Goal: Information Seeking & Learning: Learn about a topic

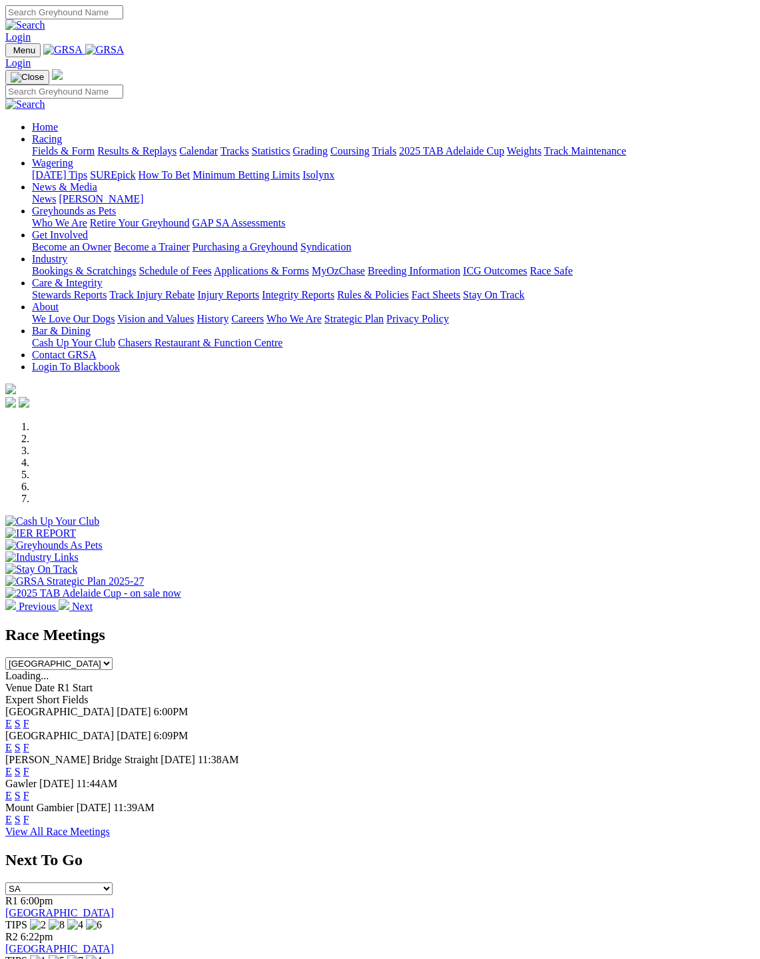
scroll to position [5, 0]
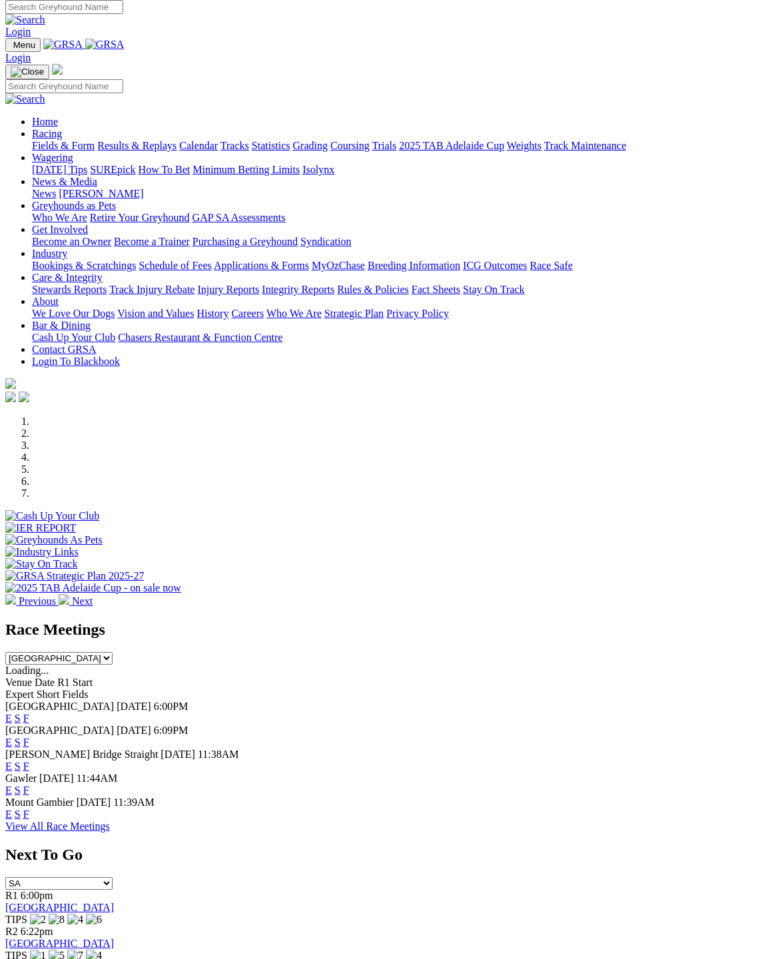
click at [29, 809] on link "F" at bounding box center [26, 814] width 6 height 11
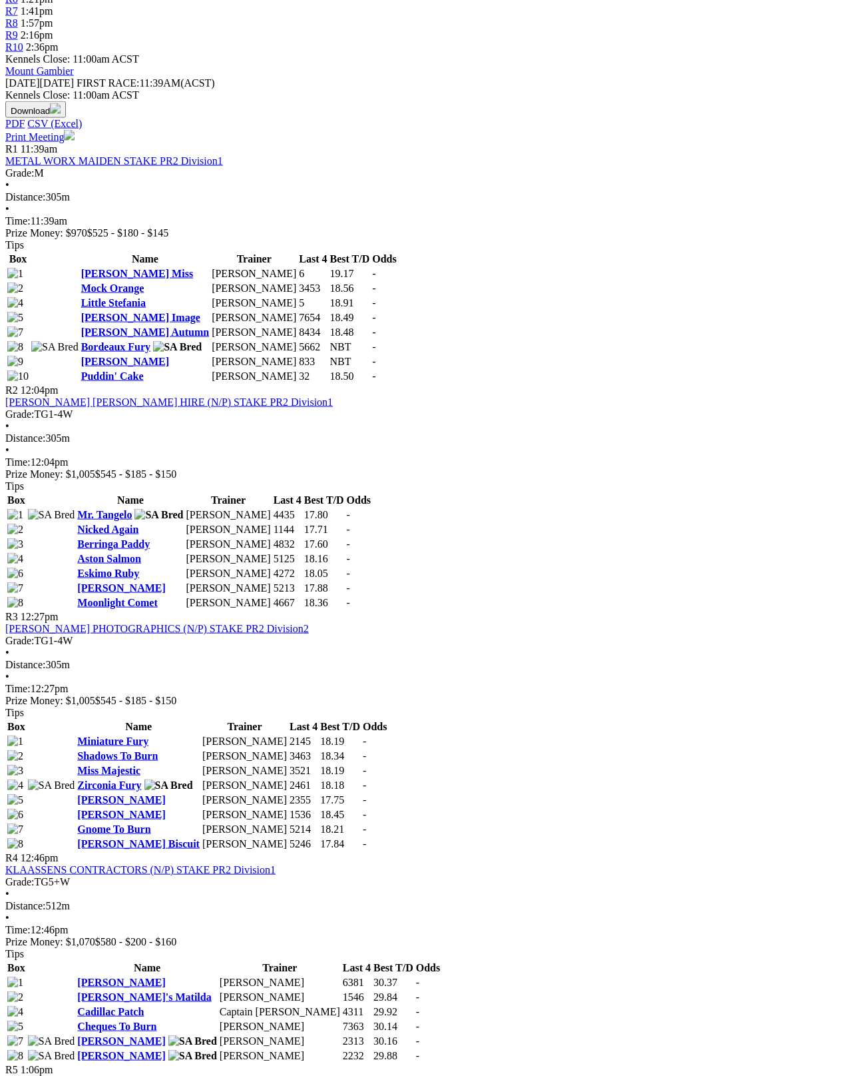
scroll to position [539, 212]
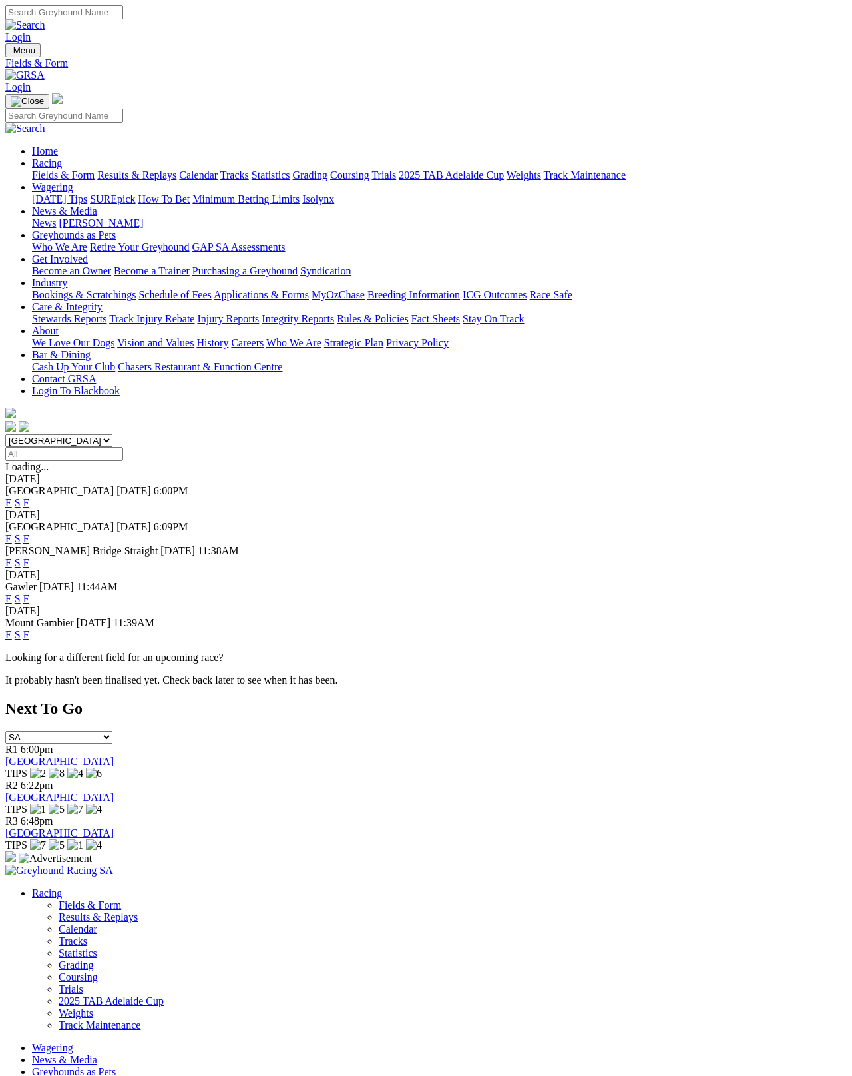
scroll to position [7, 0]
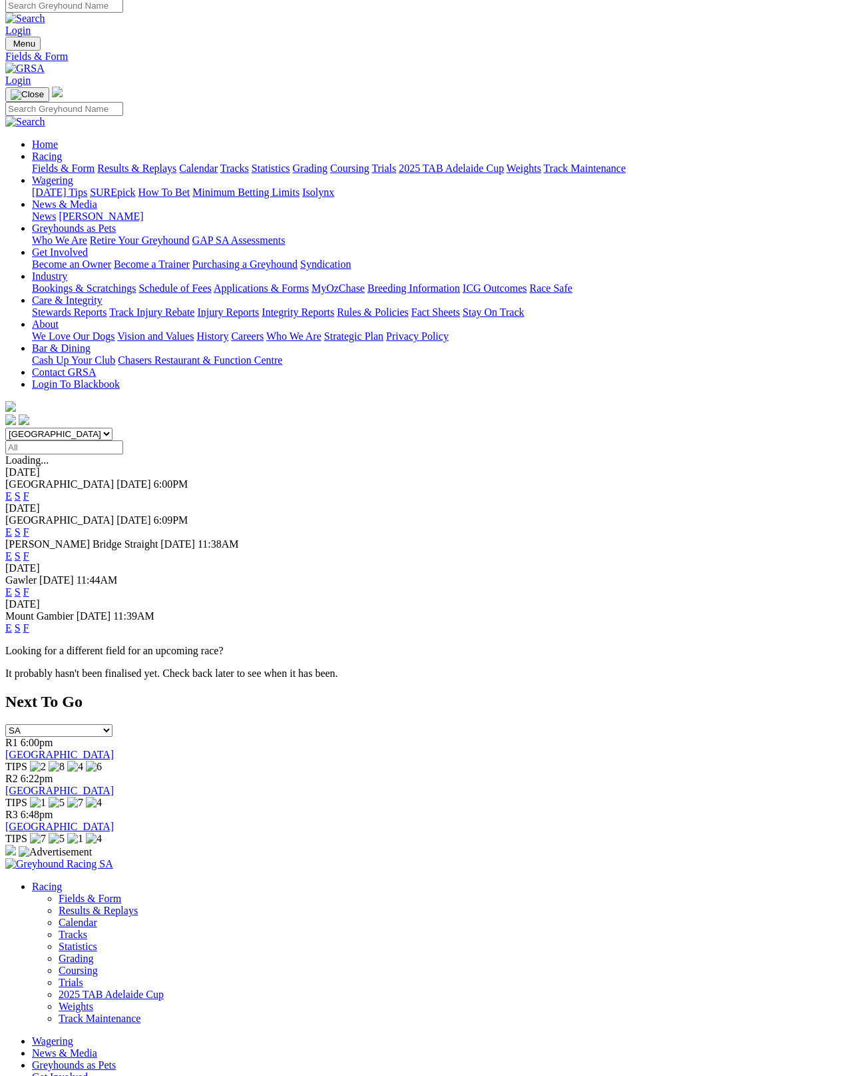
click at [29, 526] on link "F" at bounding box center [26, 531] width 6 height 11
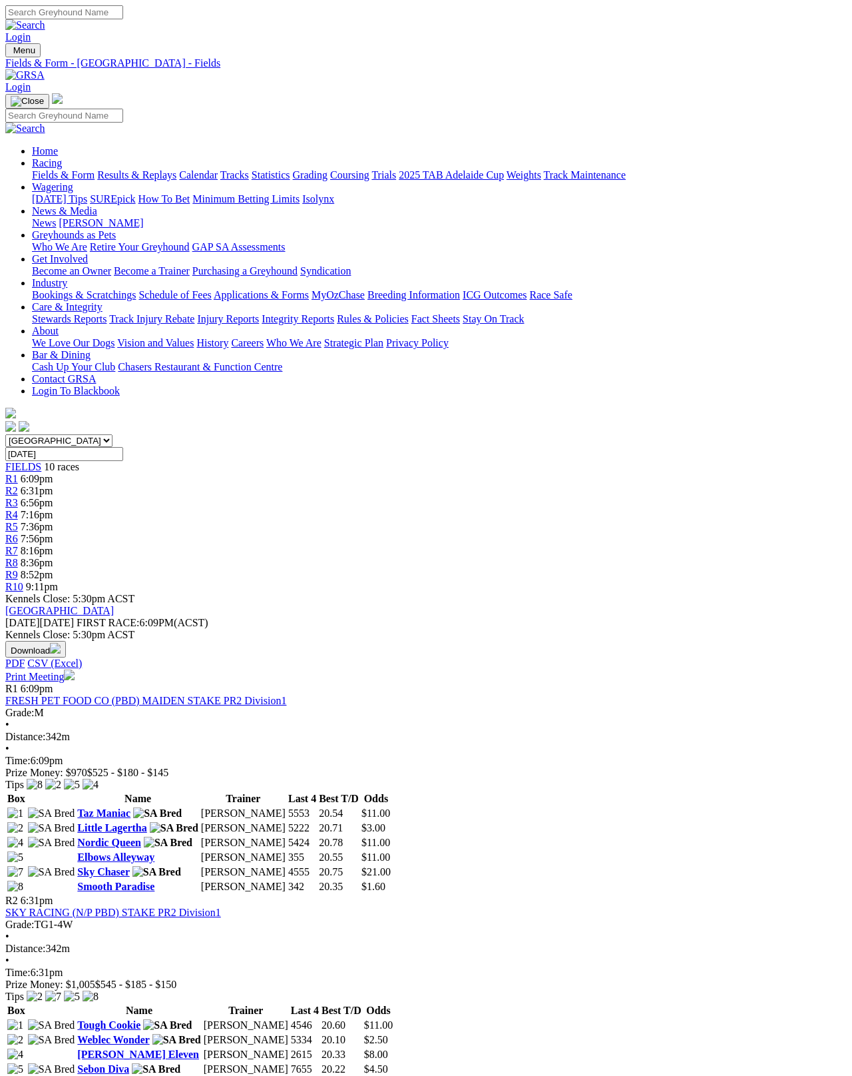
scroll to position [7, 0]
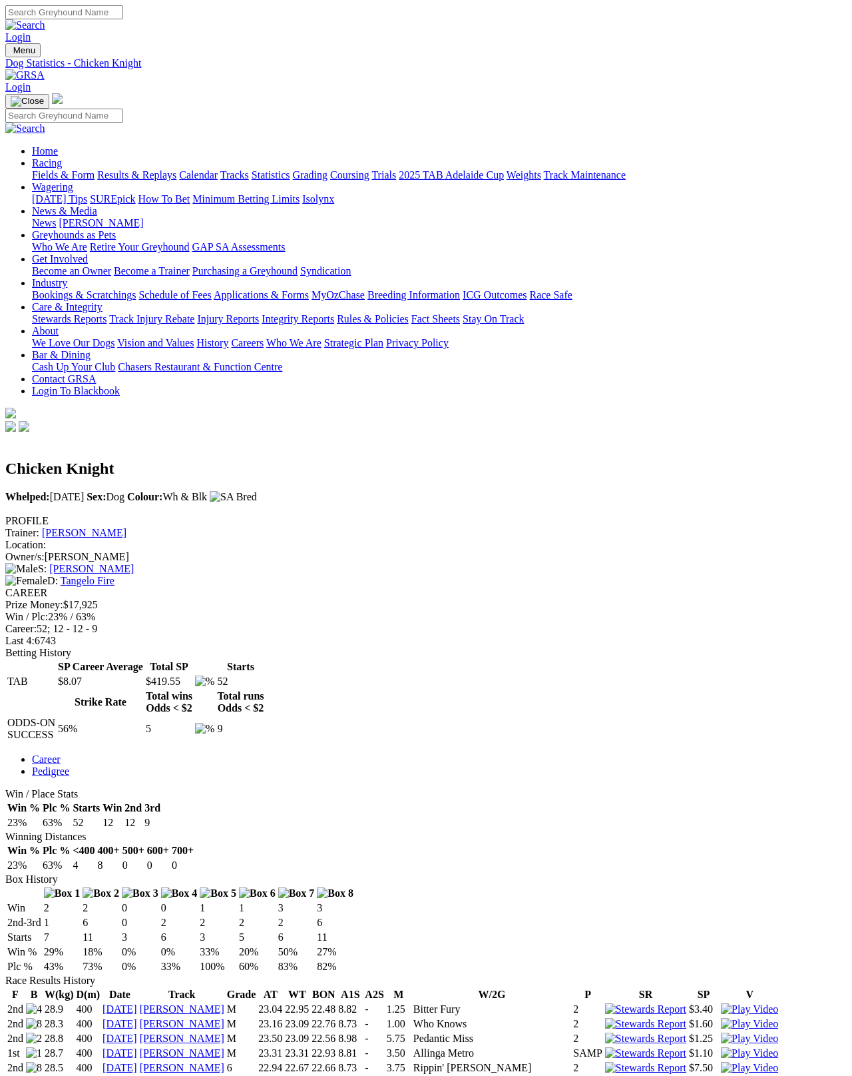
scroll to position [7, 0]
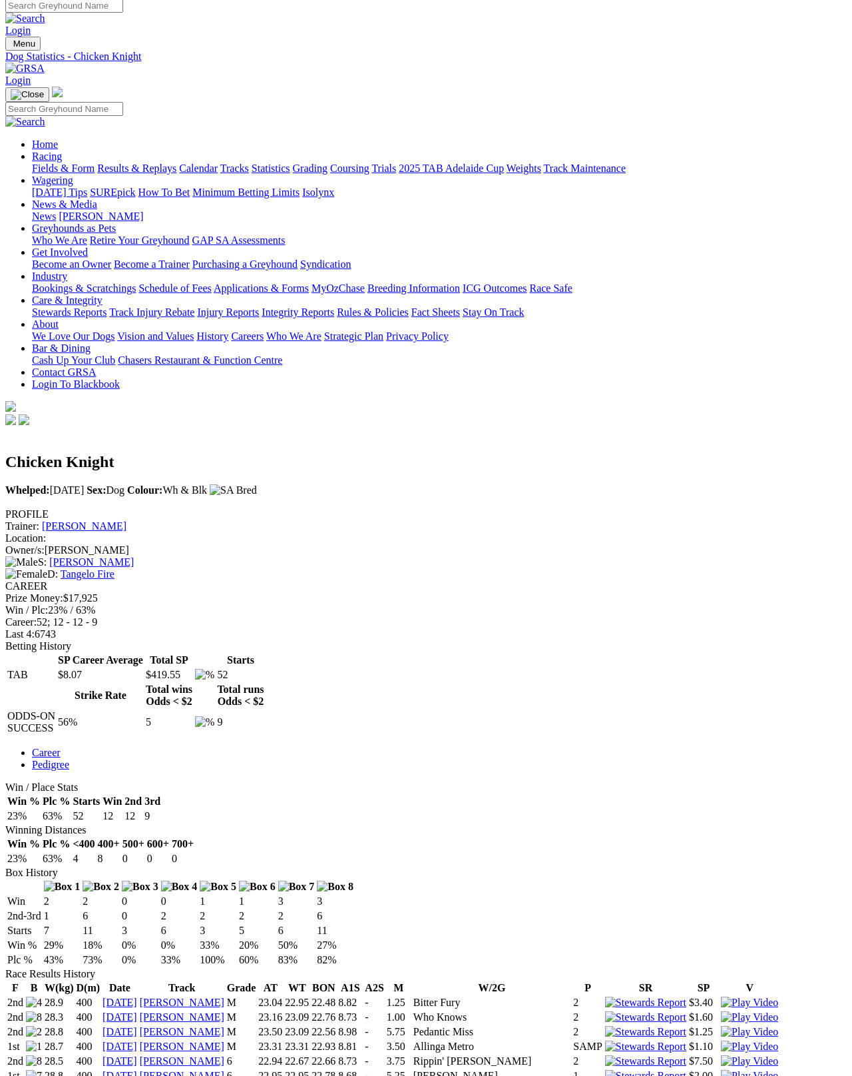
click at [137, 508] on div "PROFILE Trainer: Judith Hurley Location: Owner/s: Lorraine Robertson S: Fernand…" at bounding box center [426, 544] width 842 height 72
click at [115, 568] on link "Tangelo Fire" at bounding box center [88, 573] width 54 height 11
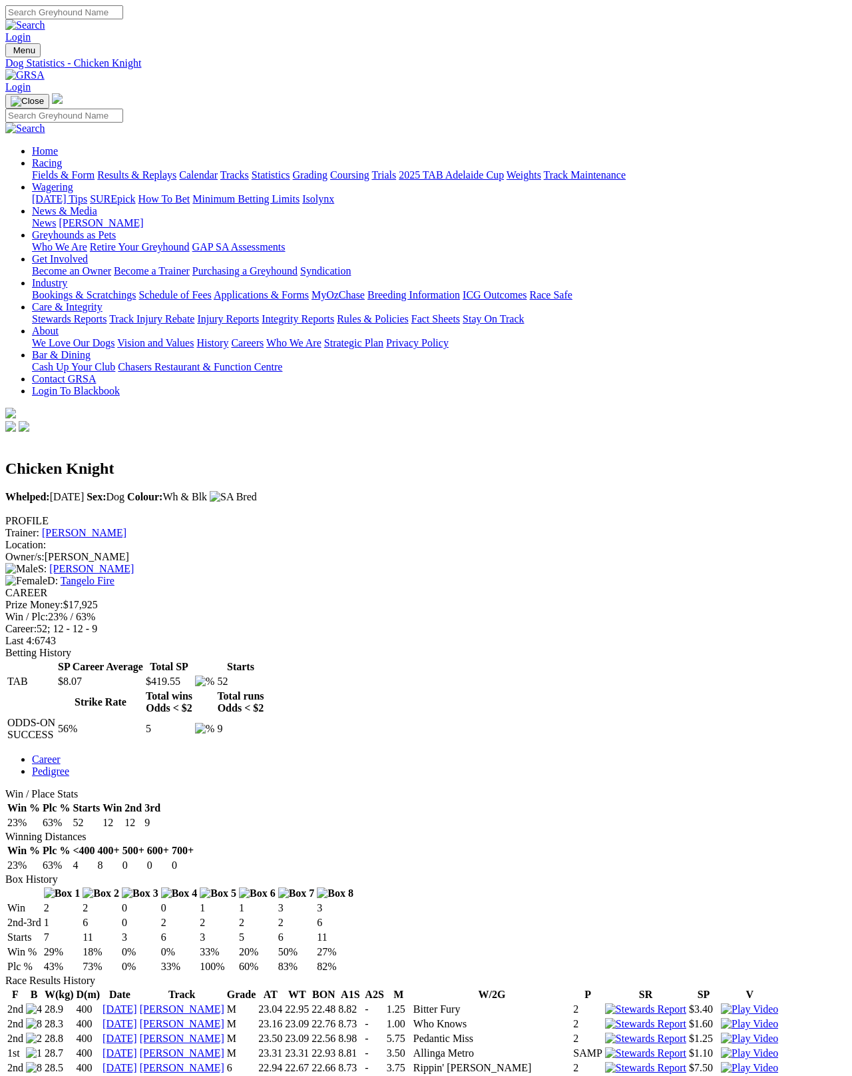
scroll to position [75, 0]
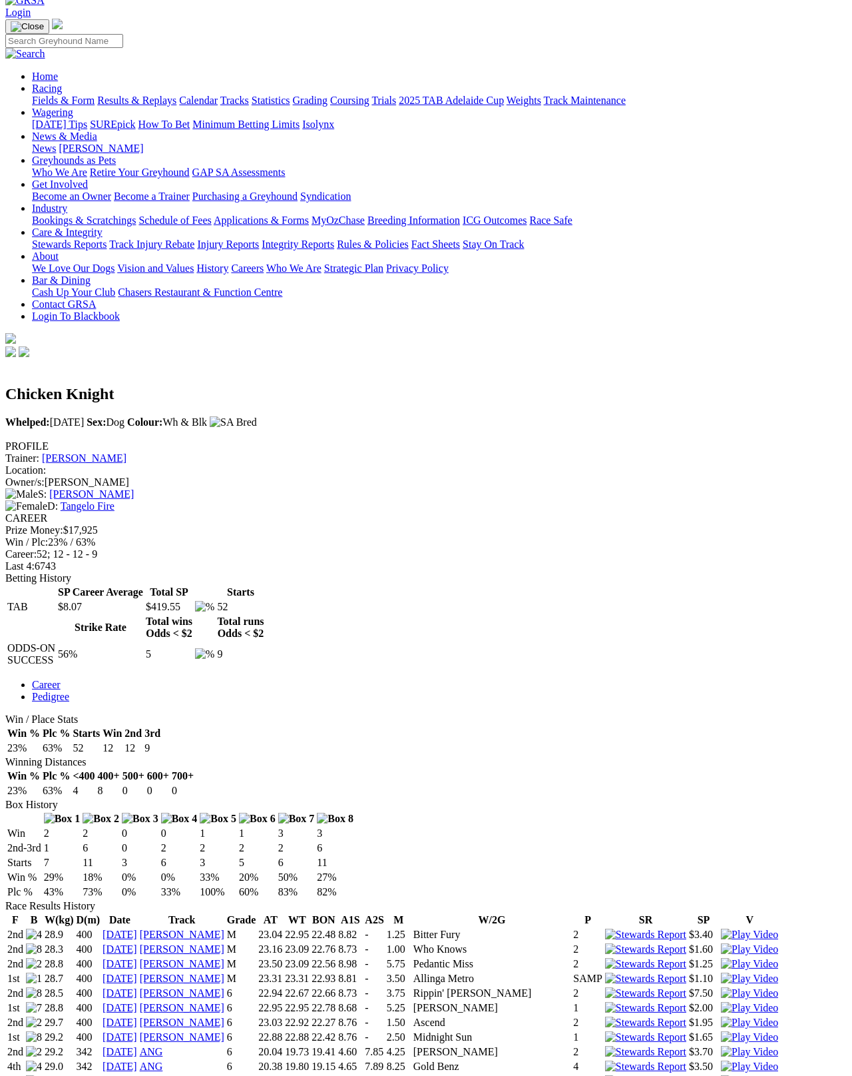
click at [127, 452] on link "[PERSON_NAME]" at bounding box center [84, 457] width 85 height 11
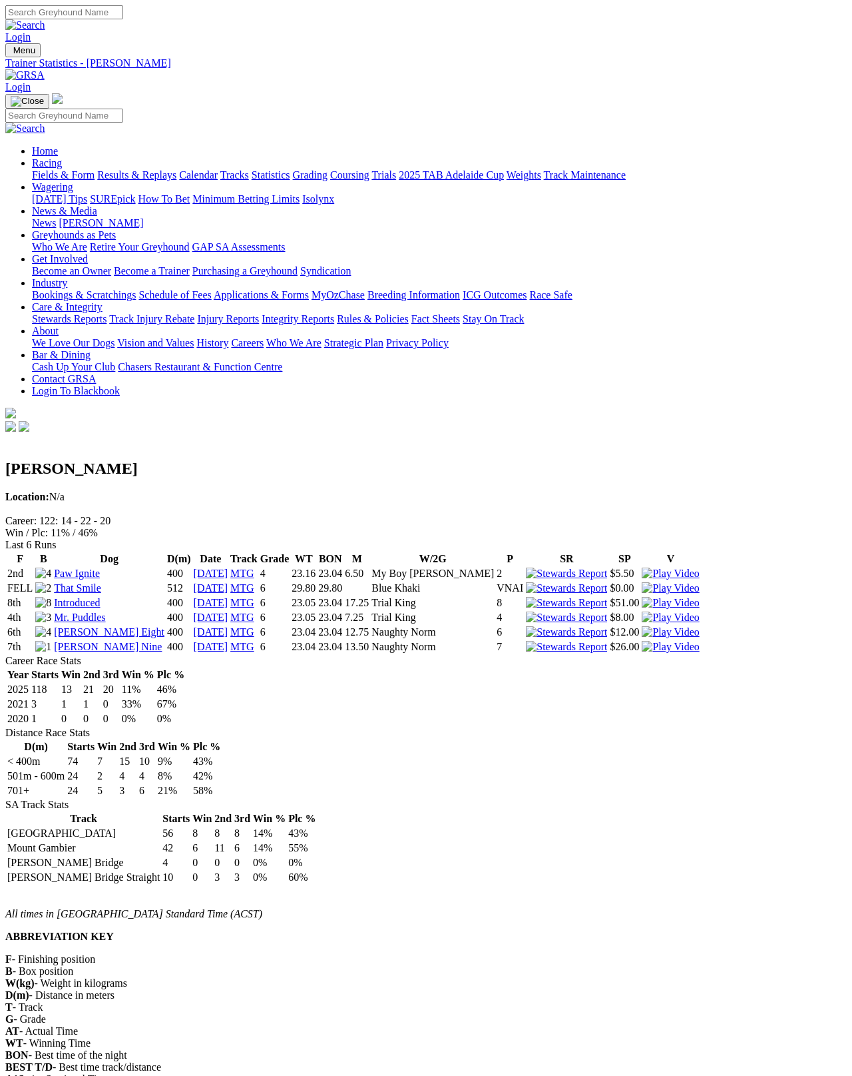
scroll to position [7, 0]
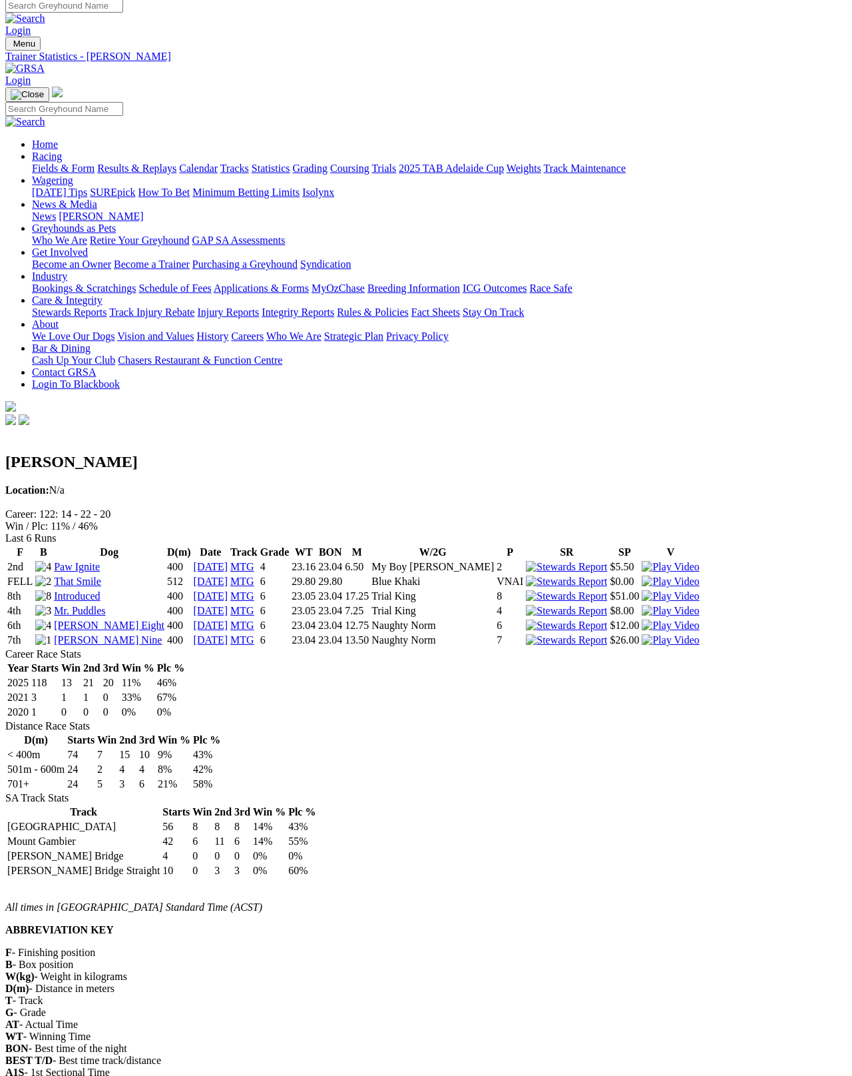
click at [90, 575] on link "That Smile" at bounding box center [77, 580] width 47 height 11
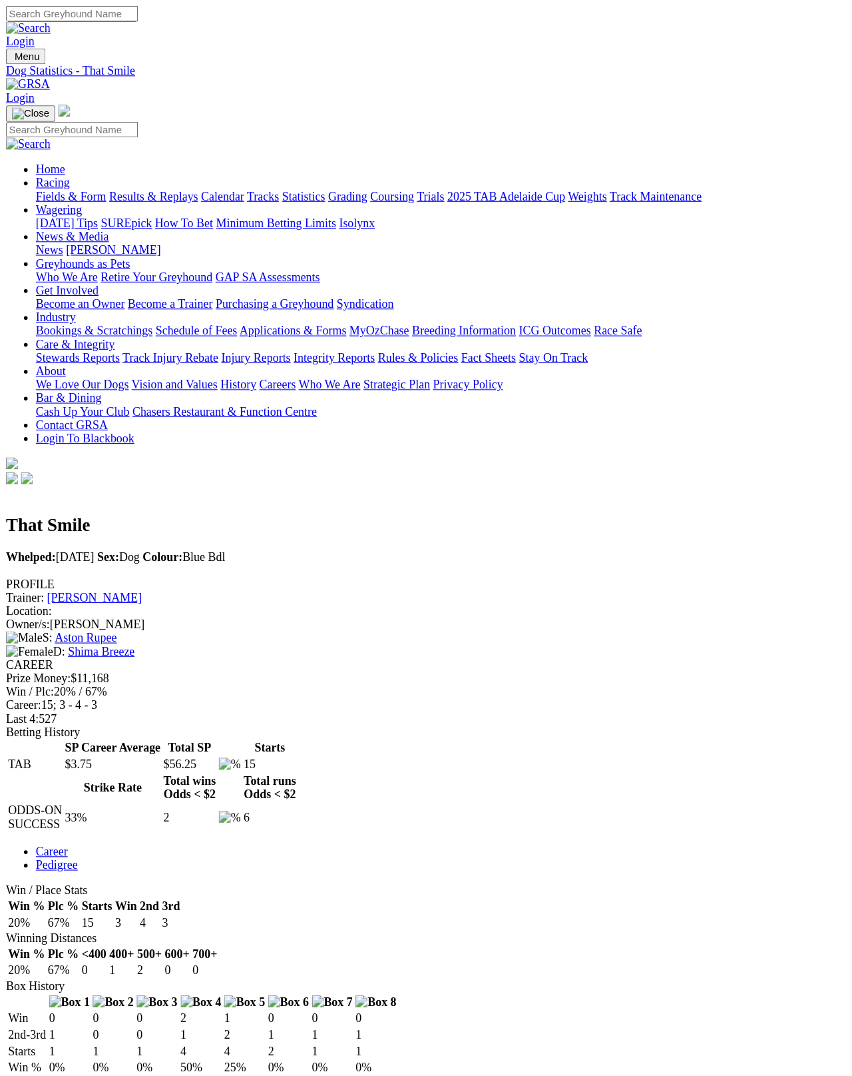
scroll to position [7, 0]
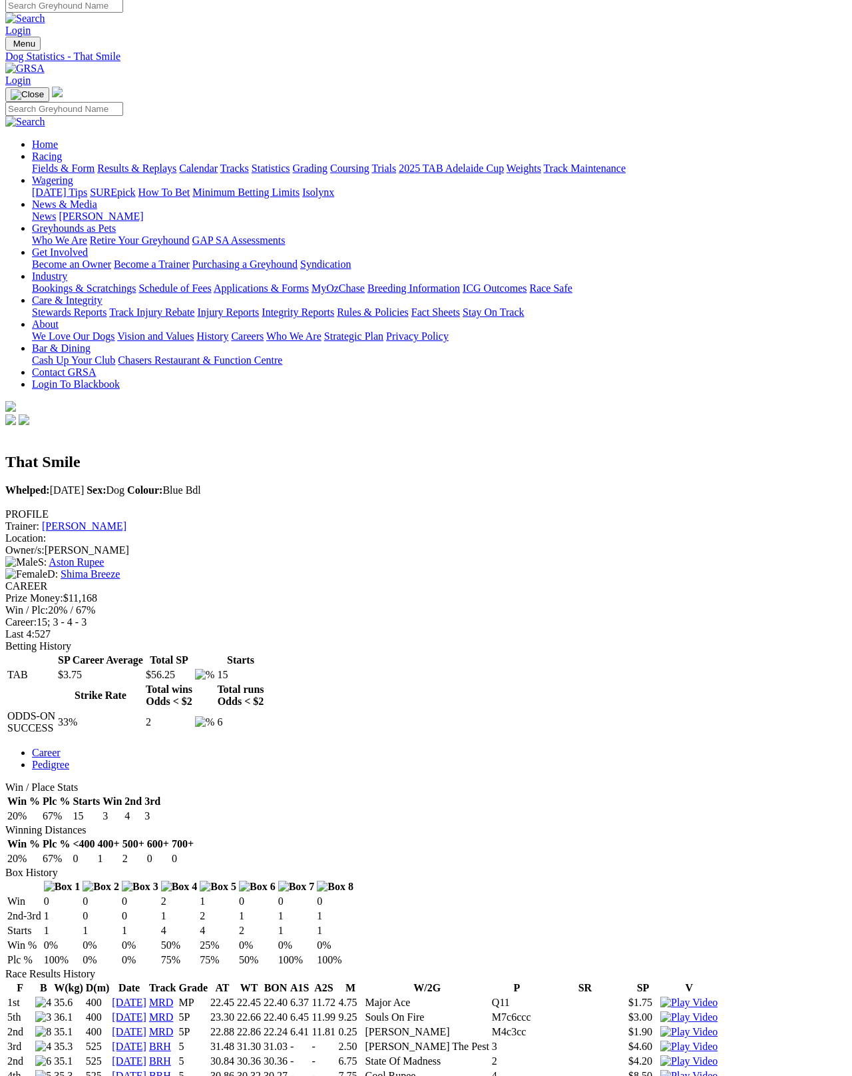
click at [127, 520] on link "[PERSON_NAME]" at bounding box center [84, 525] width 85 height 11
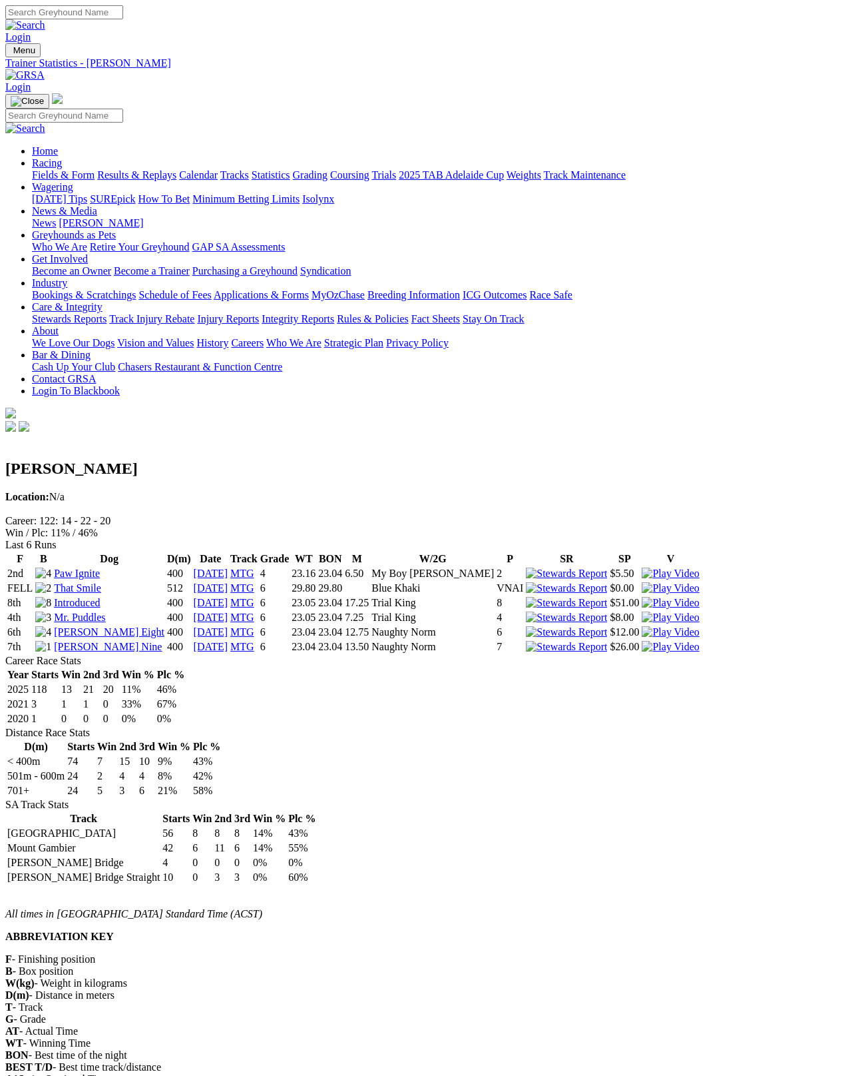
scroll to position [7, 0]
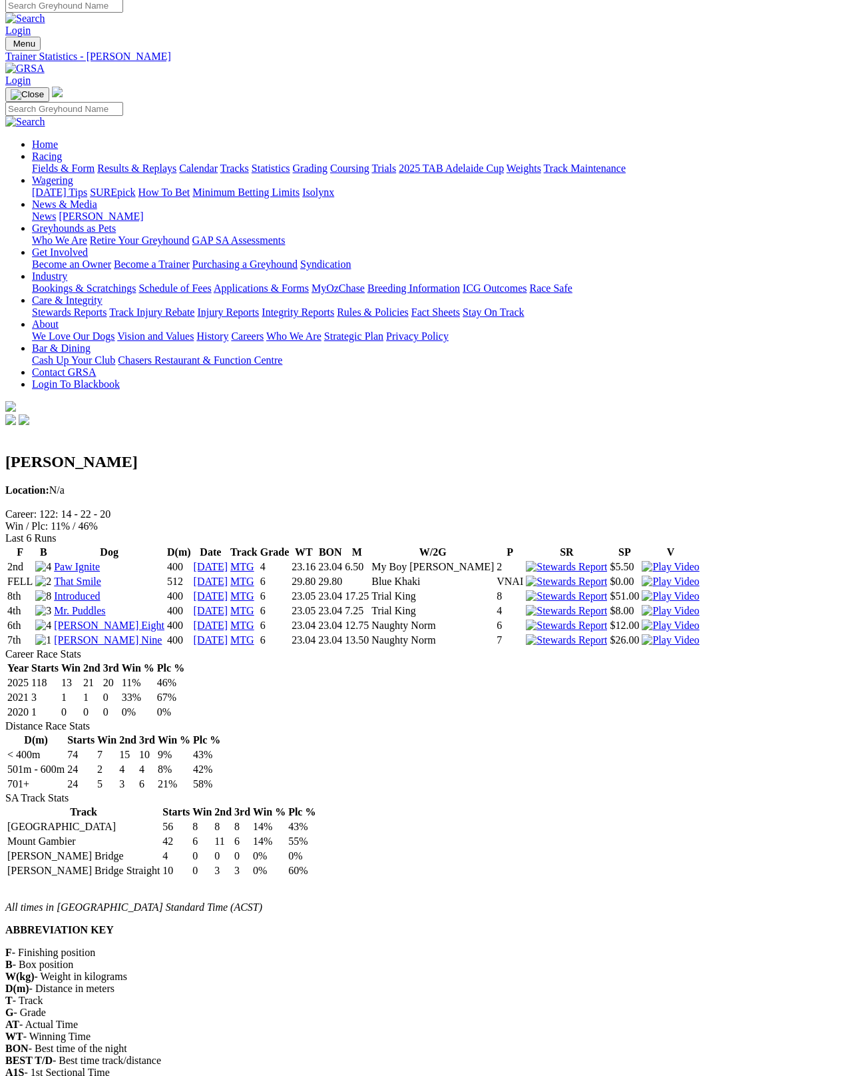
click at [89, 575] on link "That Smile" at bounding box center [77, 580] width 47 height 11
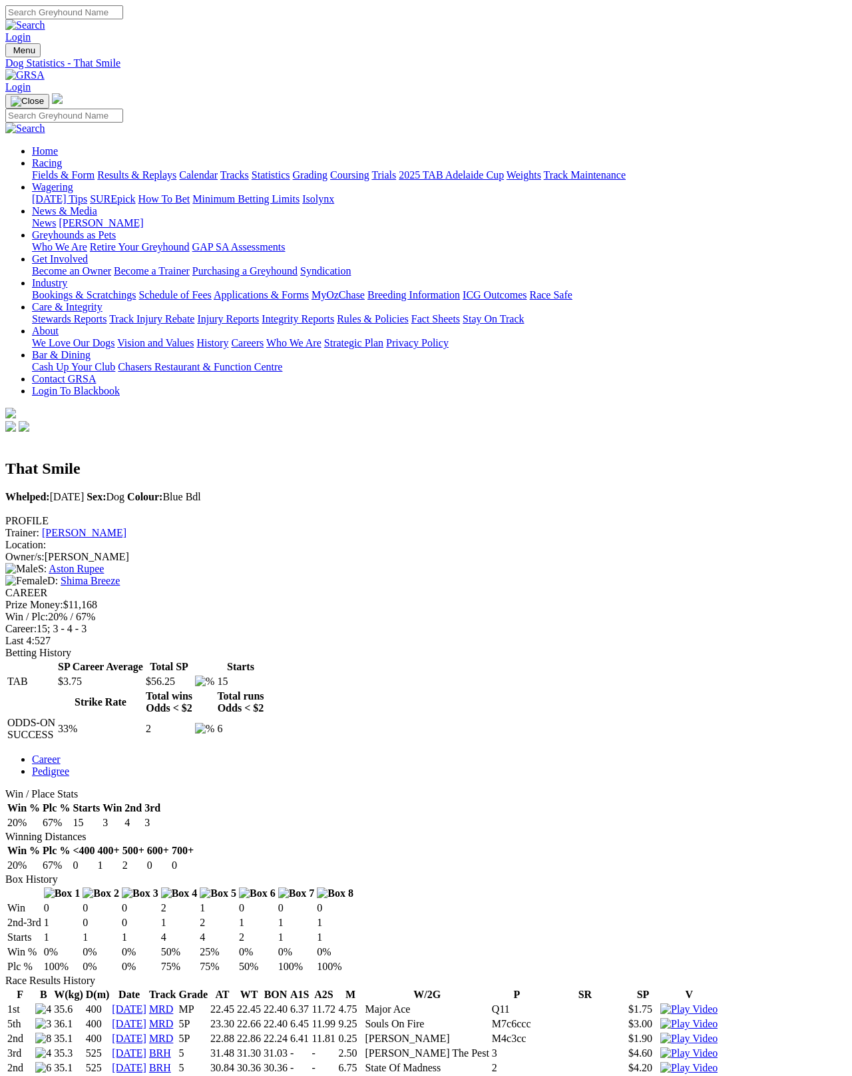
scroll to position [7, 0]
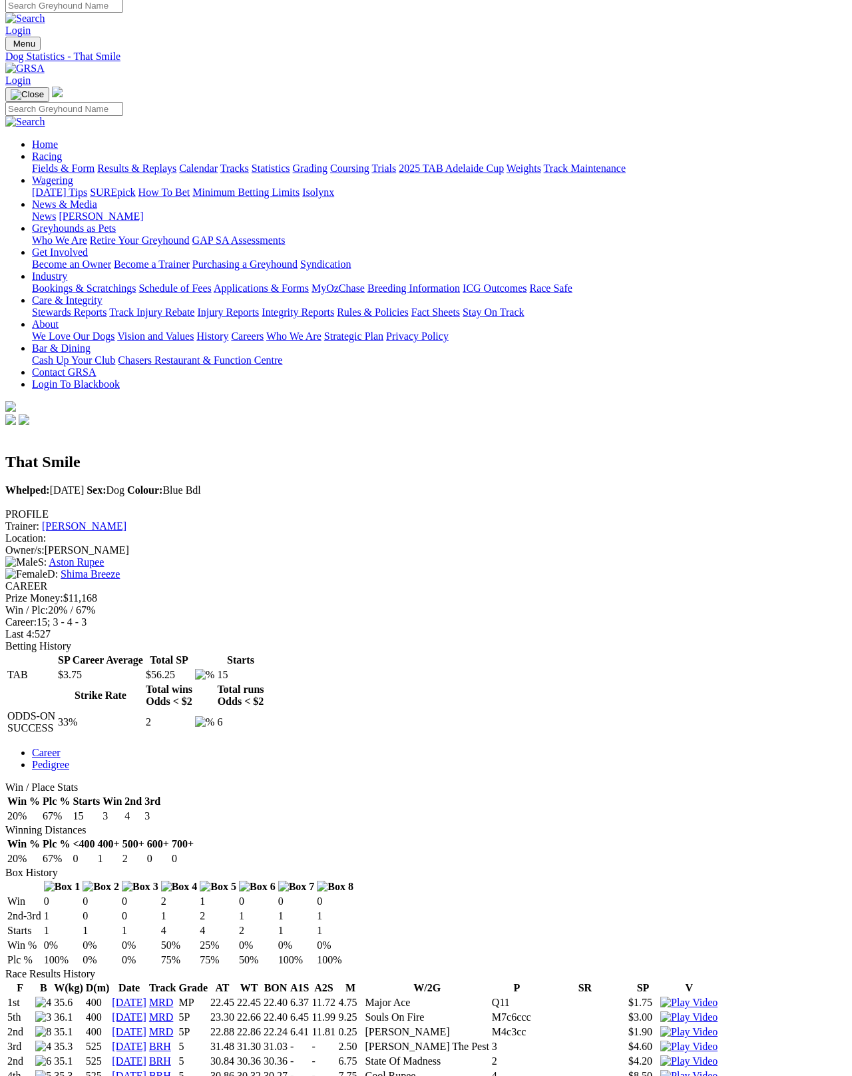
click at [120, 568] on link "Shima Breeze" at bounding box center [90, 573] width 59 height 11
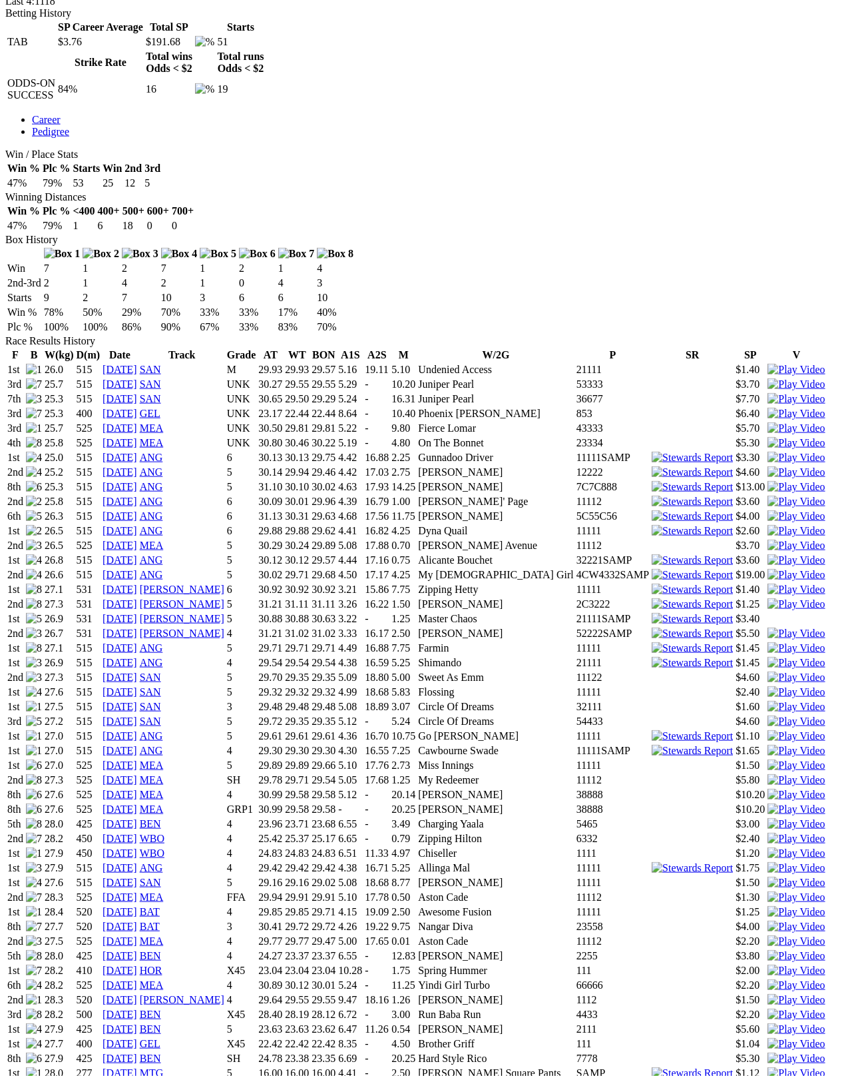
scroll to position [640, 0]
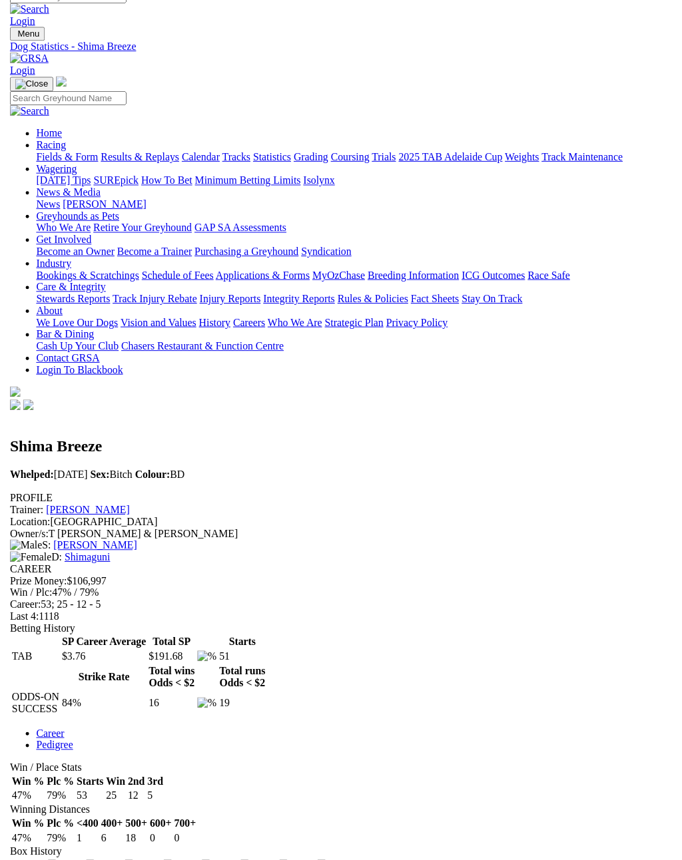
scroll to position [0, 0]
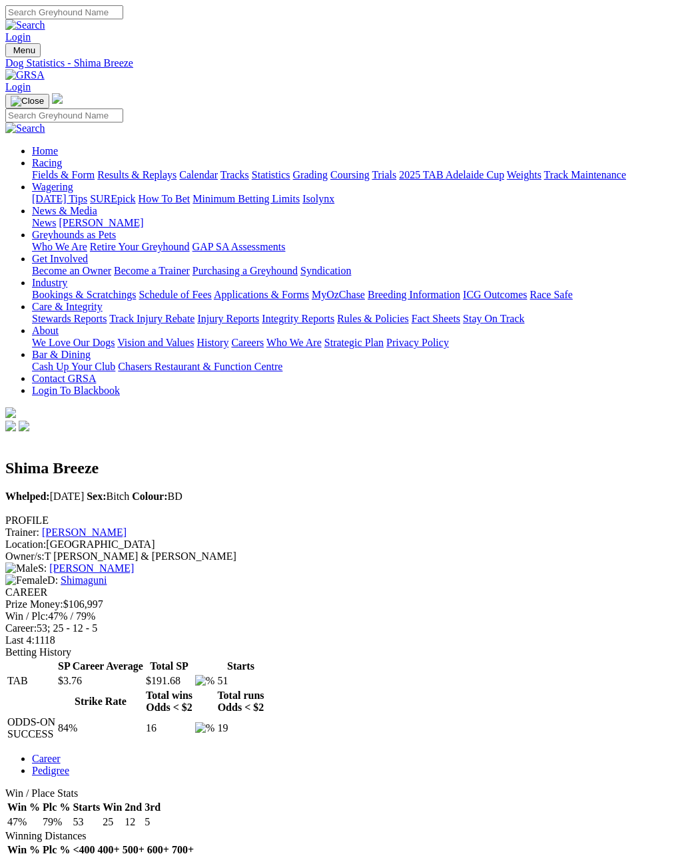
click at [43, 169] on link "Fields & Form" at bounding box center [63, 174] width 63 height 11
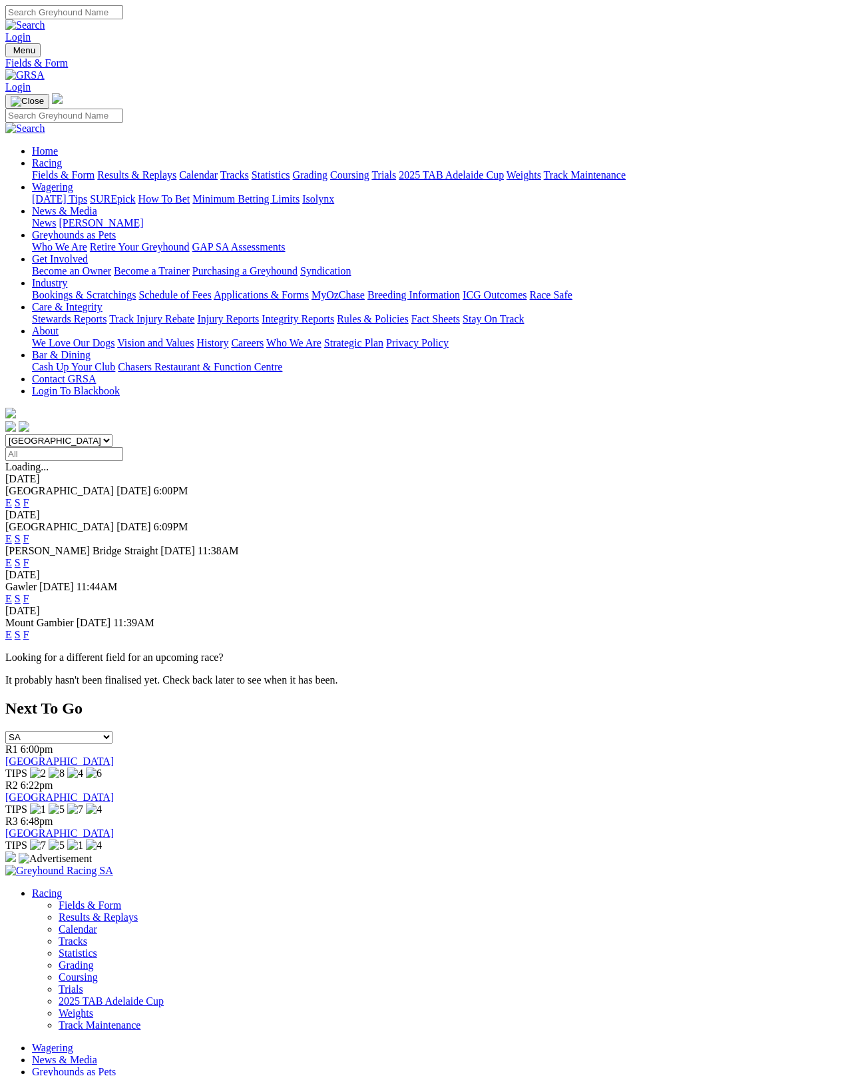
scroll to position [7, 0]
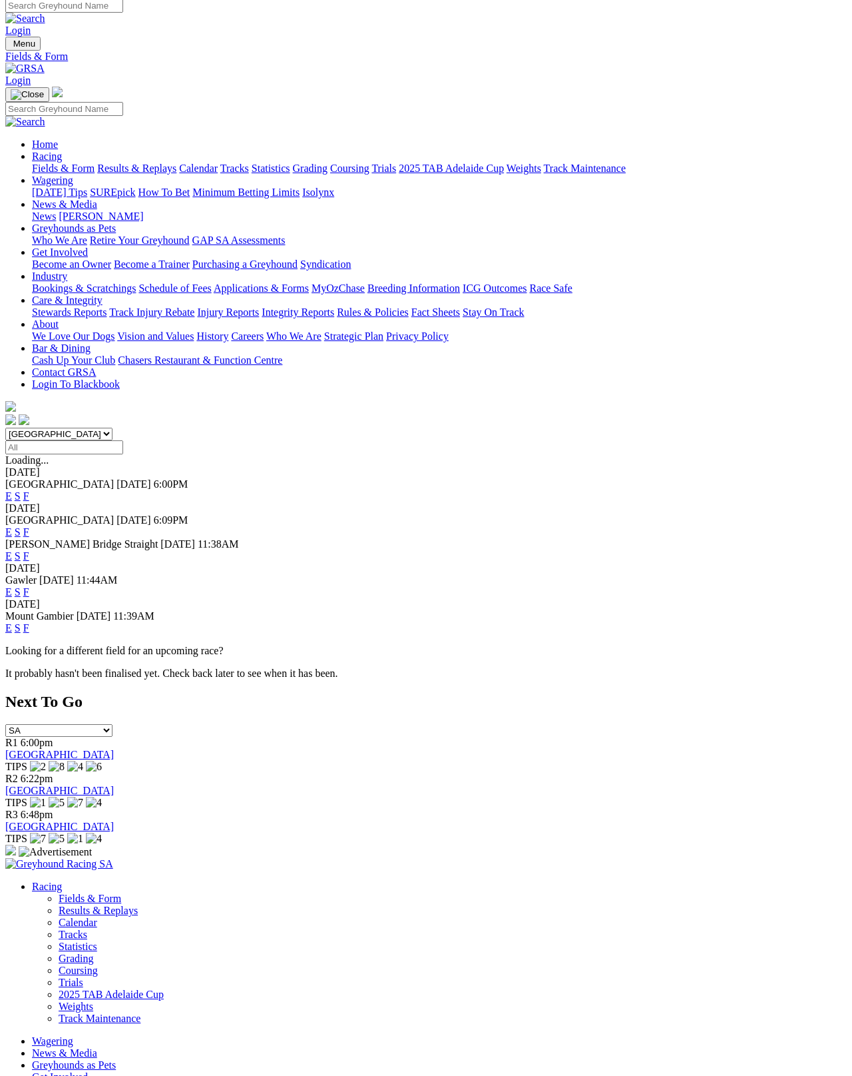
click at [29, 550] on link "F" at bounding box center [26, 555] width 6 height 11
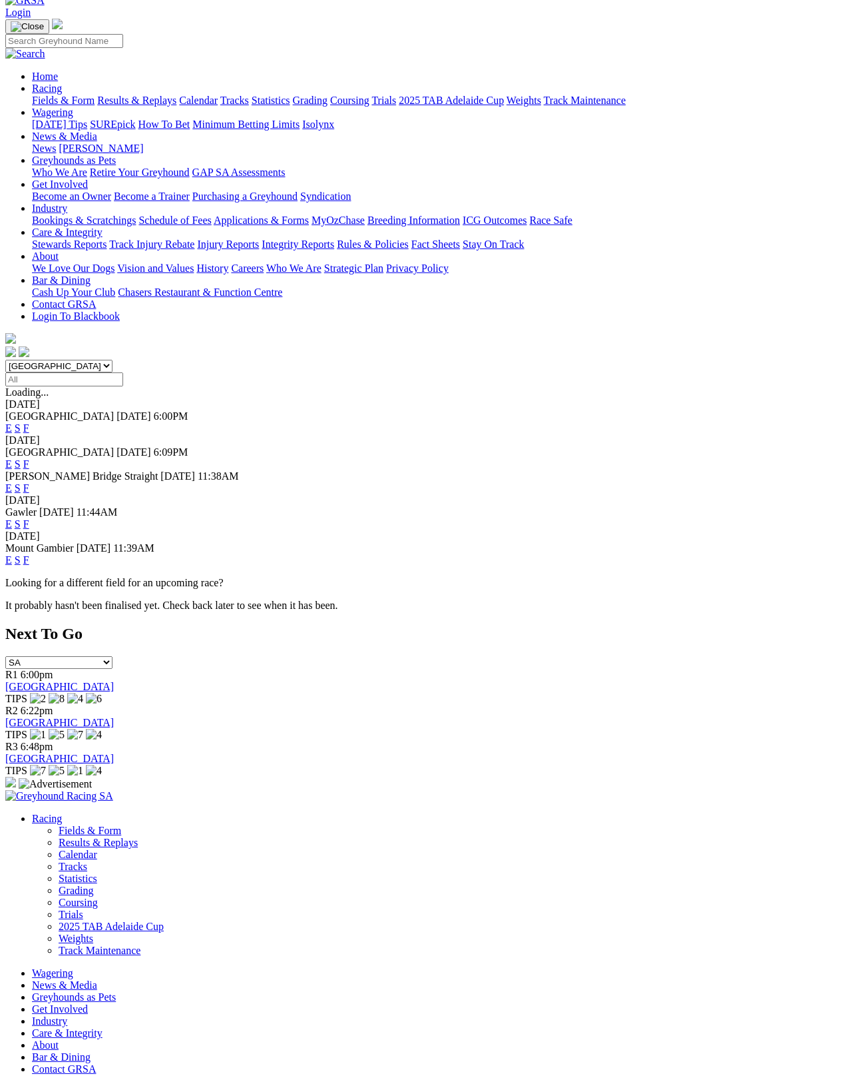
scroll to position [75, 0]
click at [29, 458] on link "F" at bounding box center [26, 463] width 6 height 11
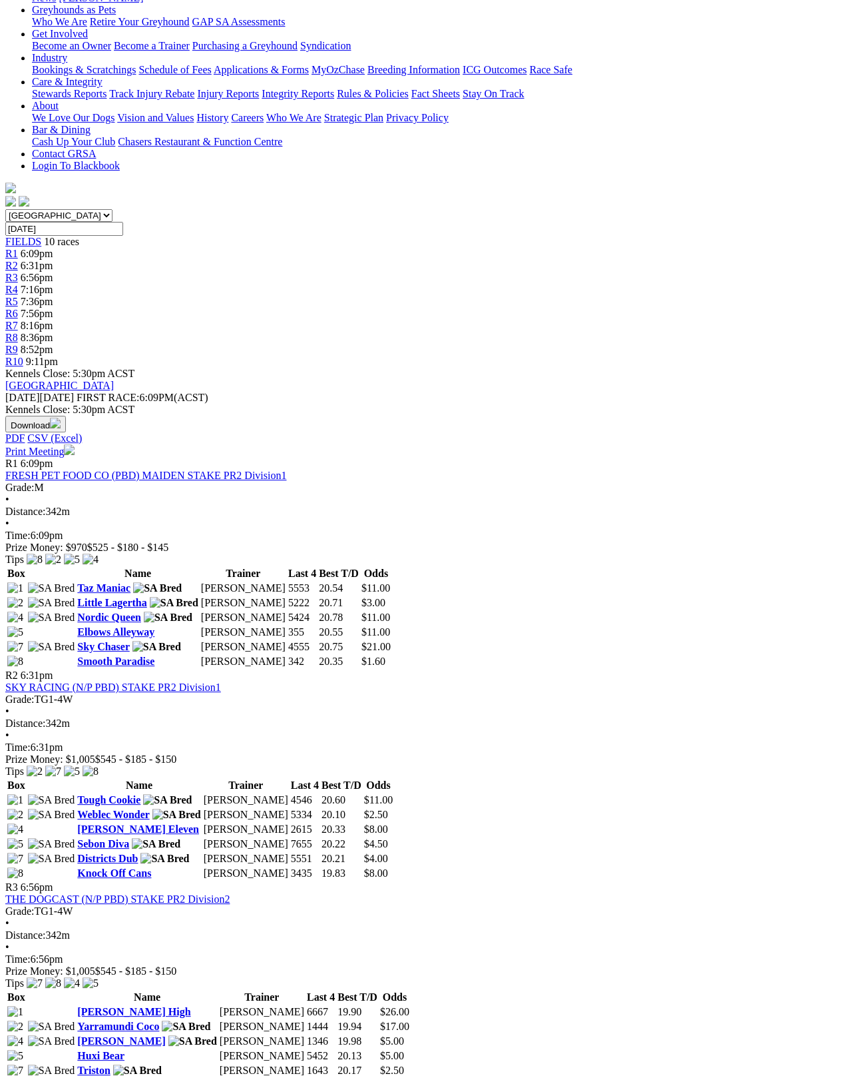
scroll to position [224, 0]
click at [95, 583] on td "Taz Maniac" at bounding box center [138, 589] width 122 height 13
click at [99, 598] on link "Little Lagertha" at bounding box center [111, 603] width 69 height 11
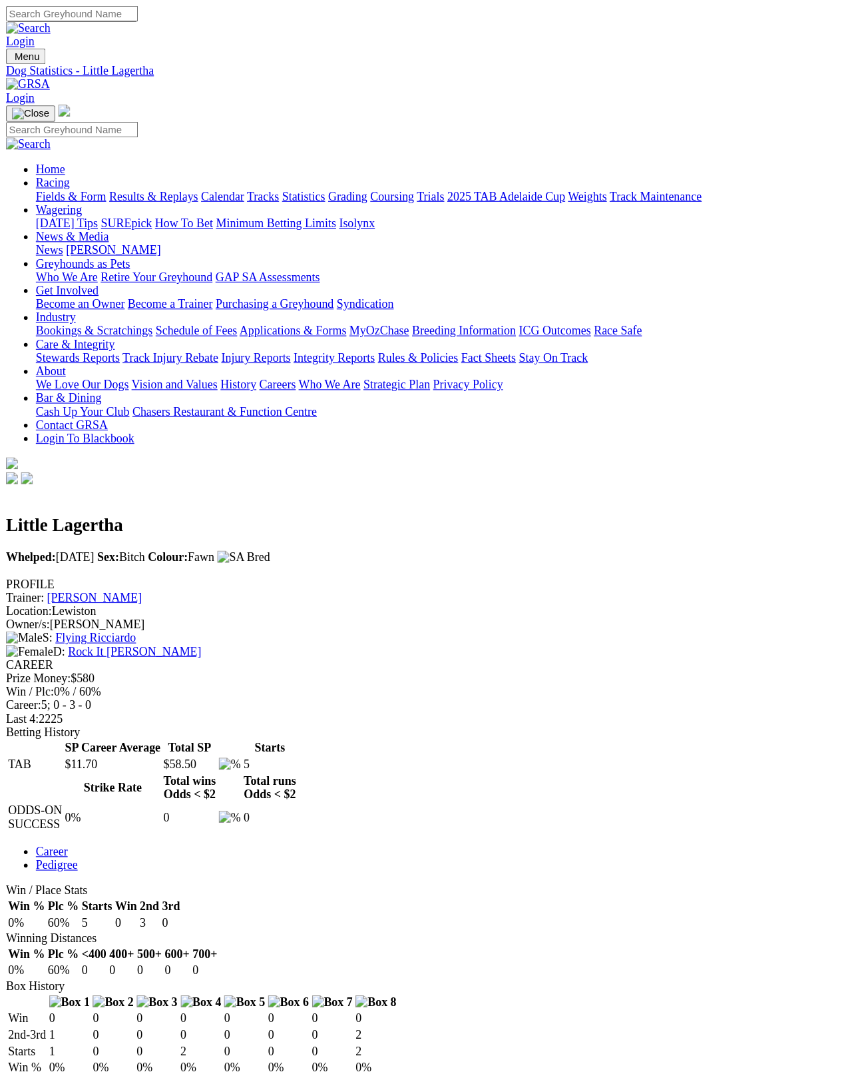
scroll to position [7, 0]
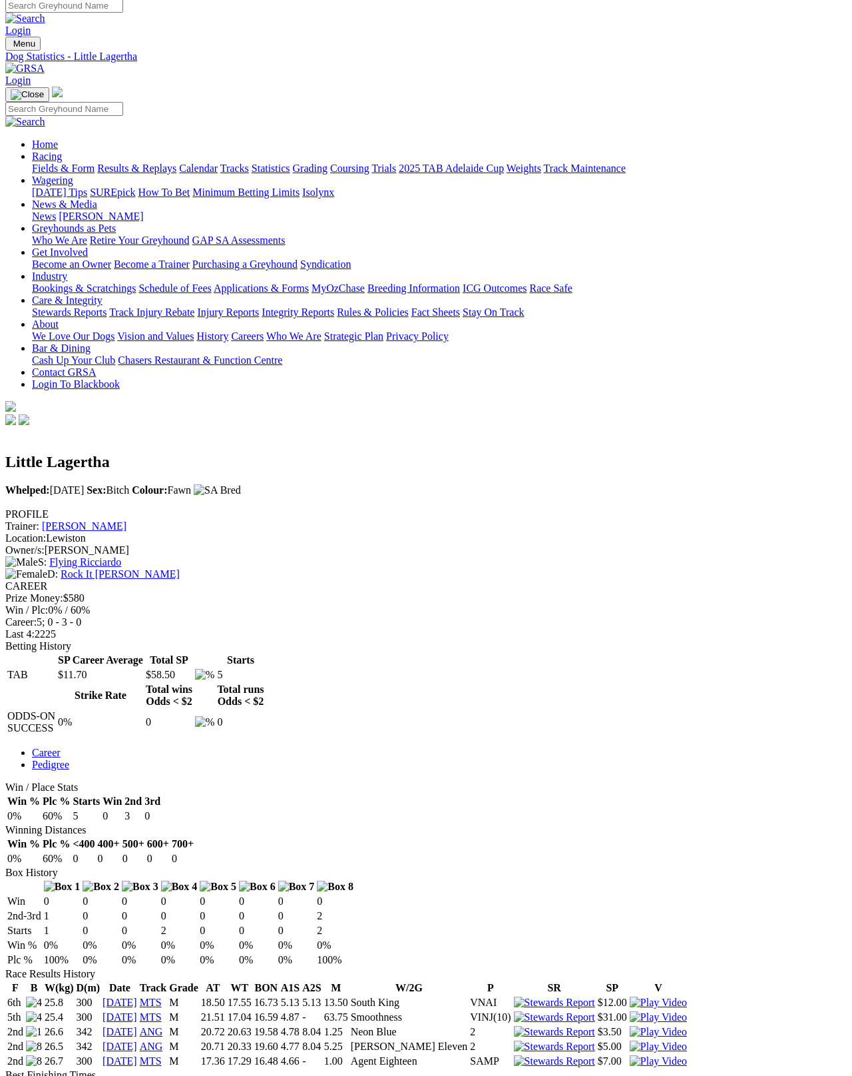
click at [143, 568] on link "Rock It [PERSON_NAME]" at bounding box center [120, 573] width 119 height 11
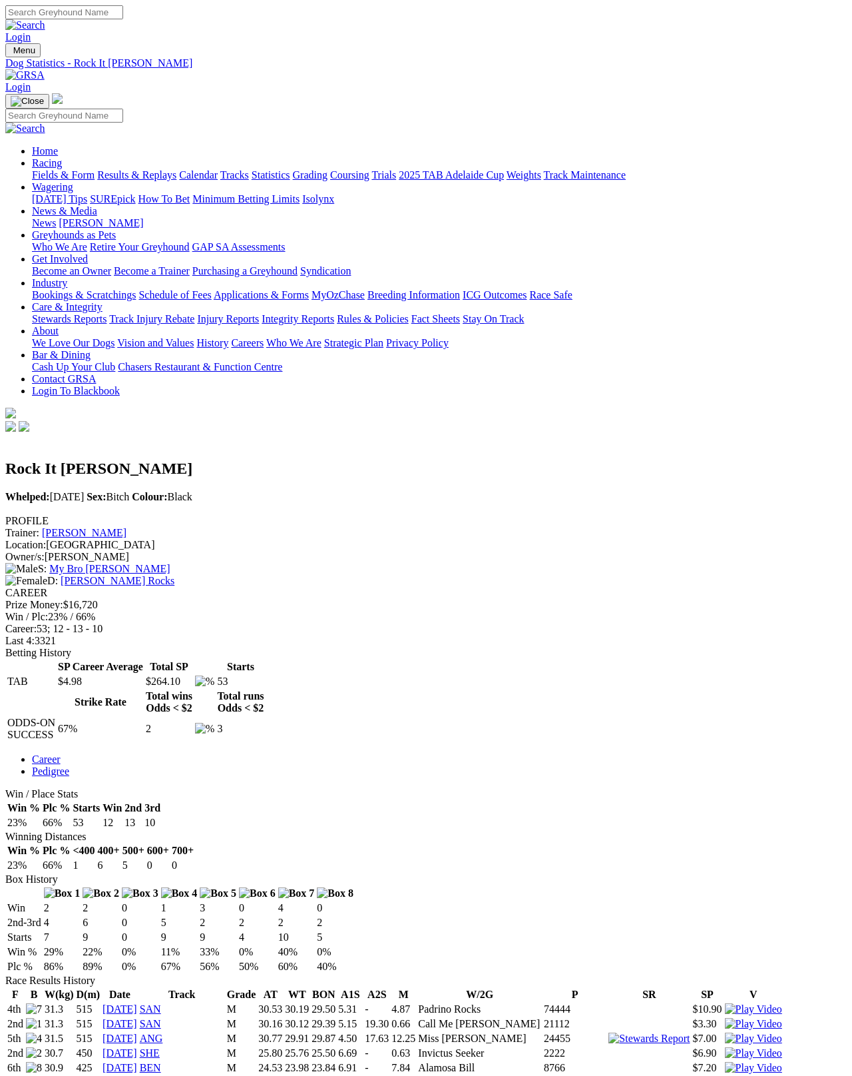
scroll to position [7, 0]
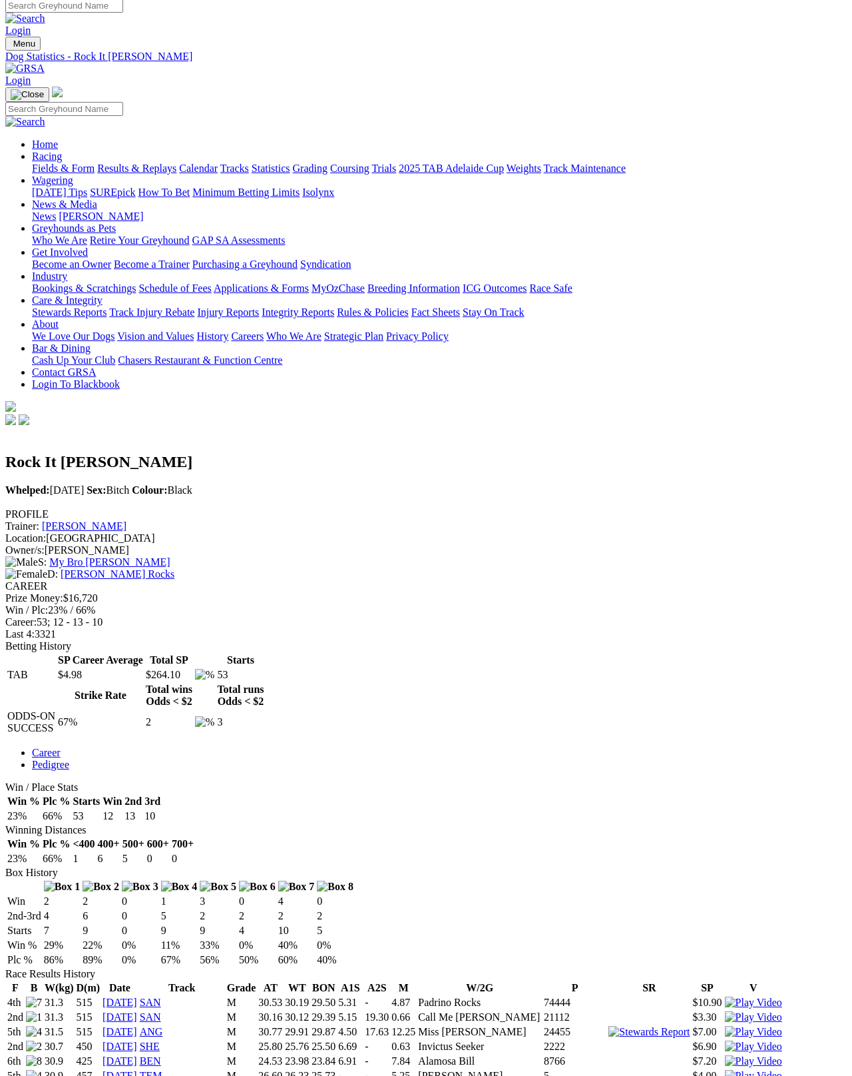
click at [127, 520] on link "[PERSON_NAME]" at bounding box center [84, 525] width 85 height 11
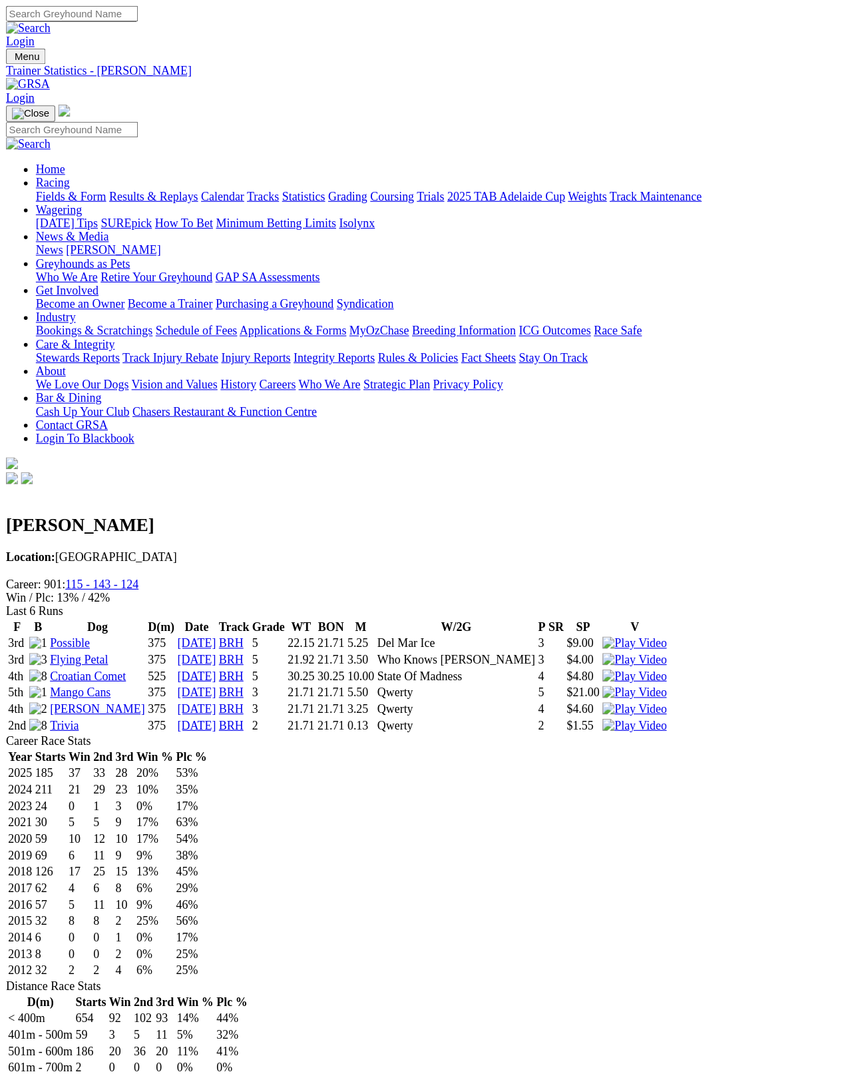
scroll to position [7, 0]
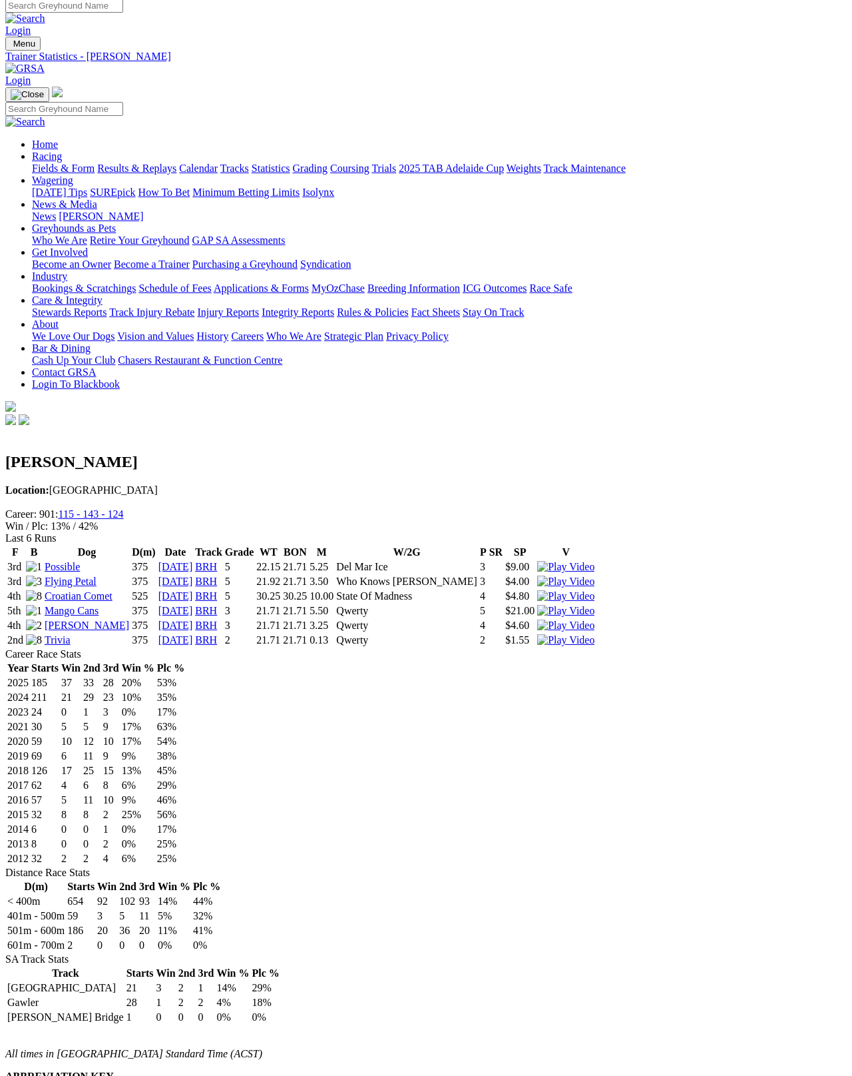
click at [71, 634] on link "Trivia" at bounding box center [58, 639] width 26 height 11
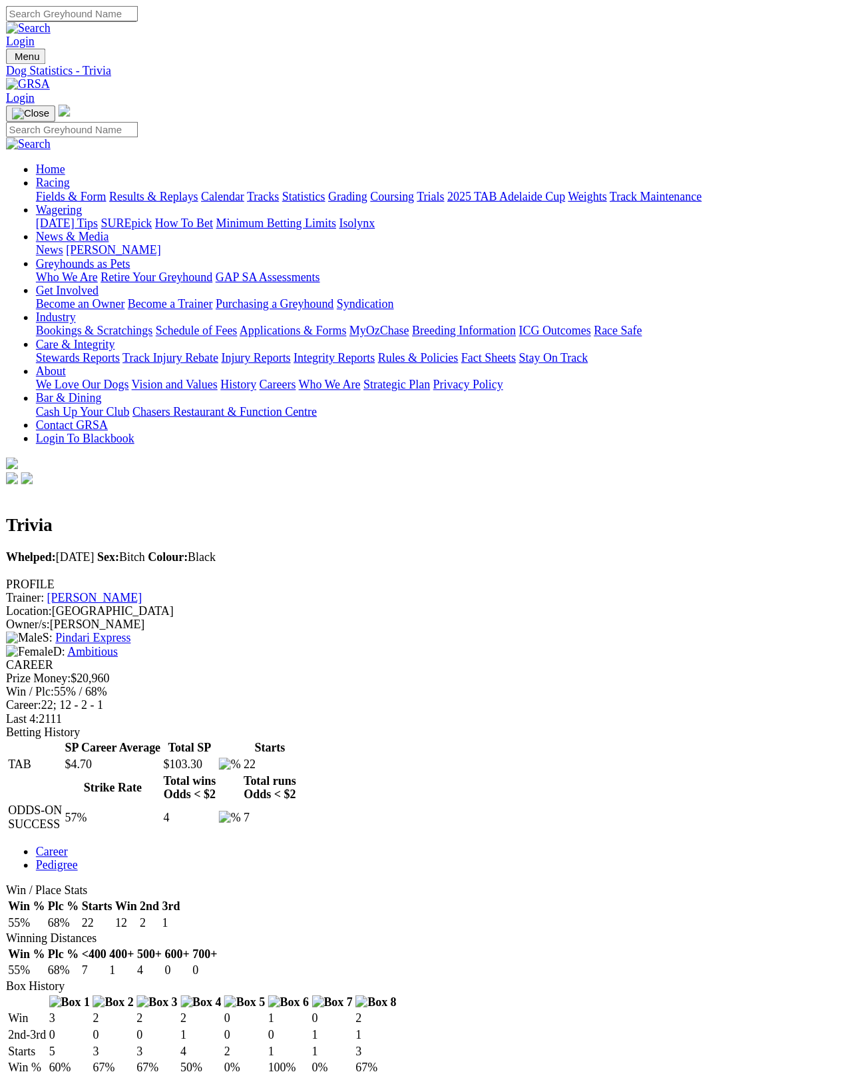
scroll to position [7, 0]
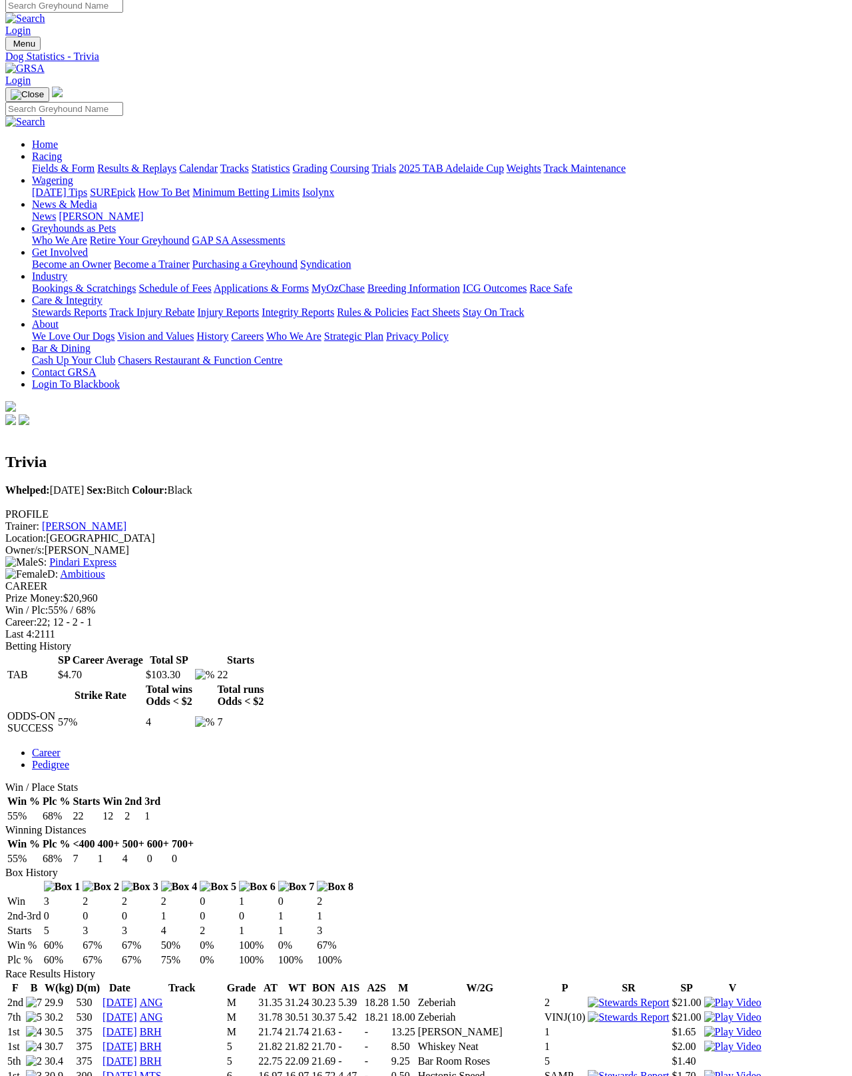
click at [504, 163] on link "2025 TAB Adelaide Cup" at bounding box center [451, 168] width 105 height 11
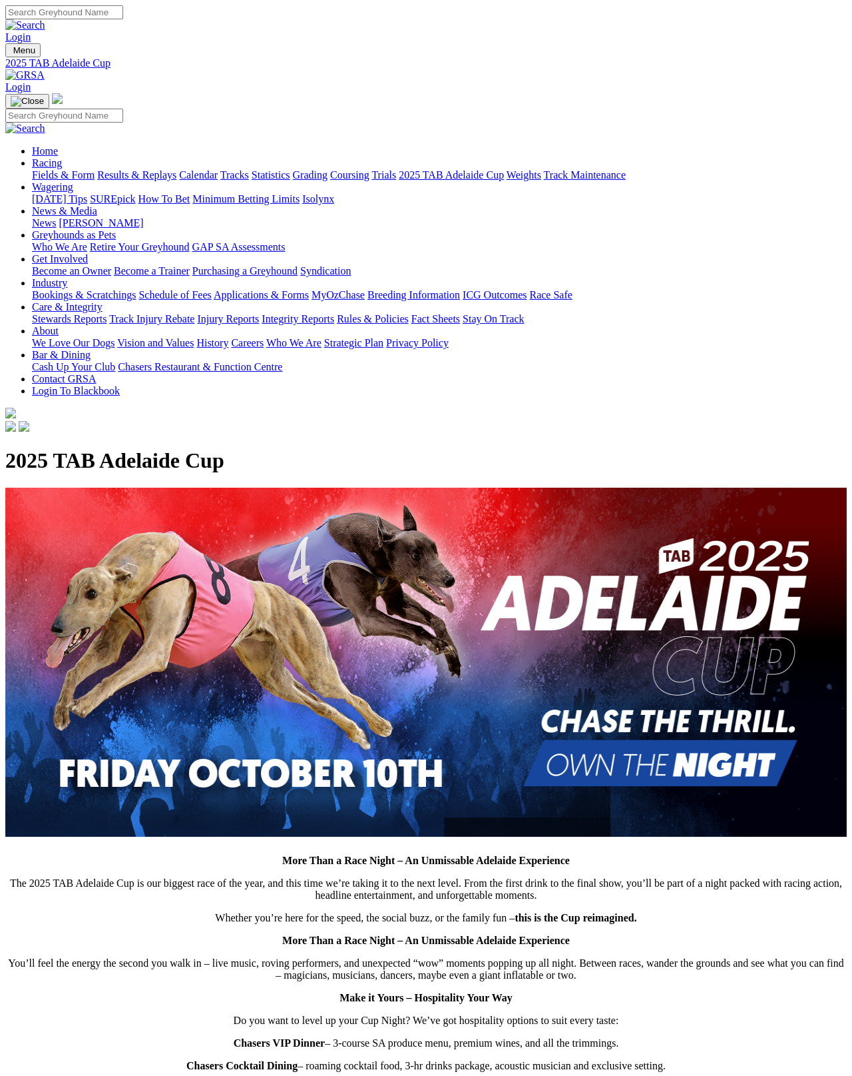
click at [49, 169] on link "Fields & Form" at bounding box center [63, 174] width 63 height 11
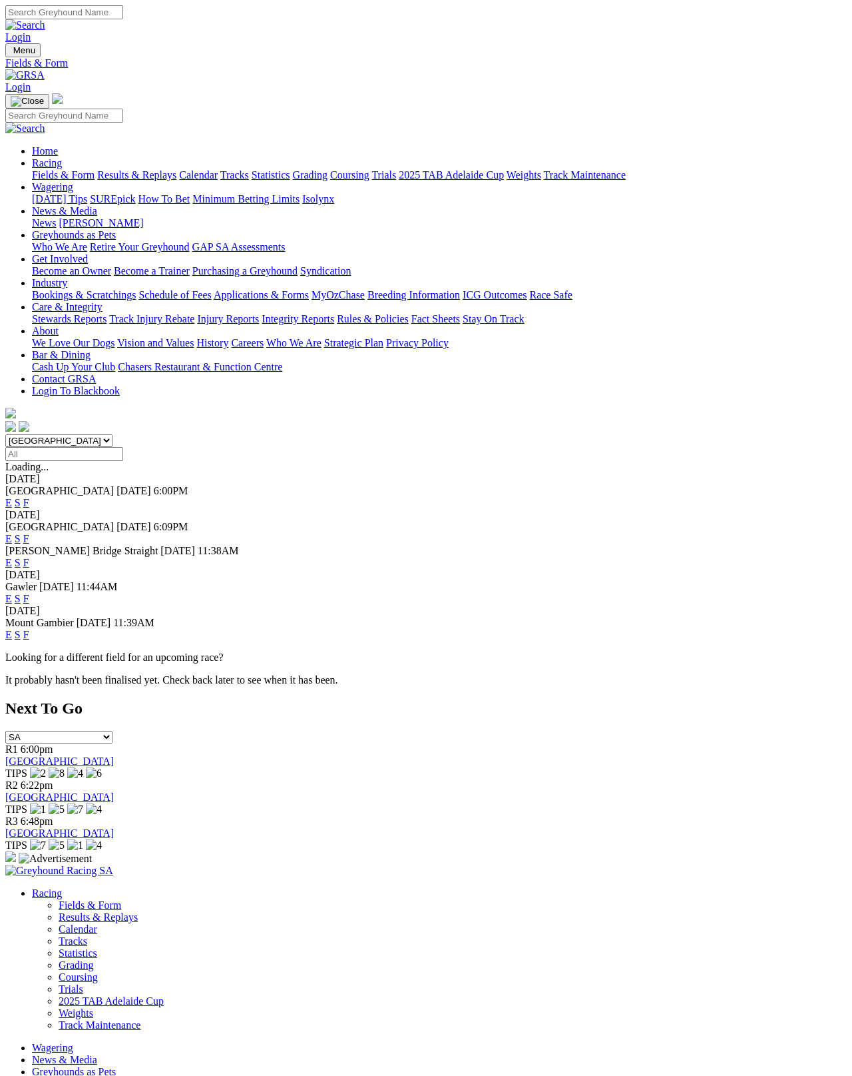
scroll to position [7, 0]
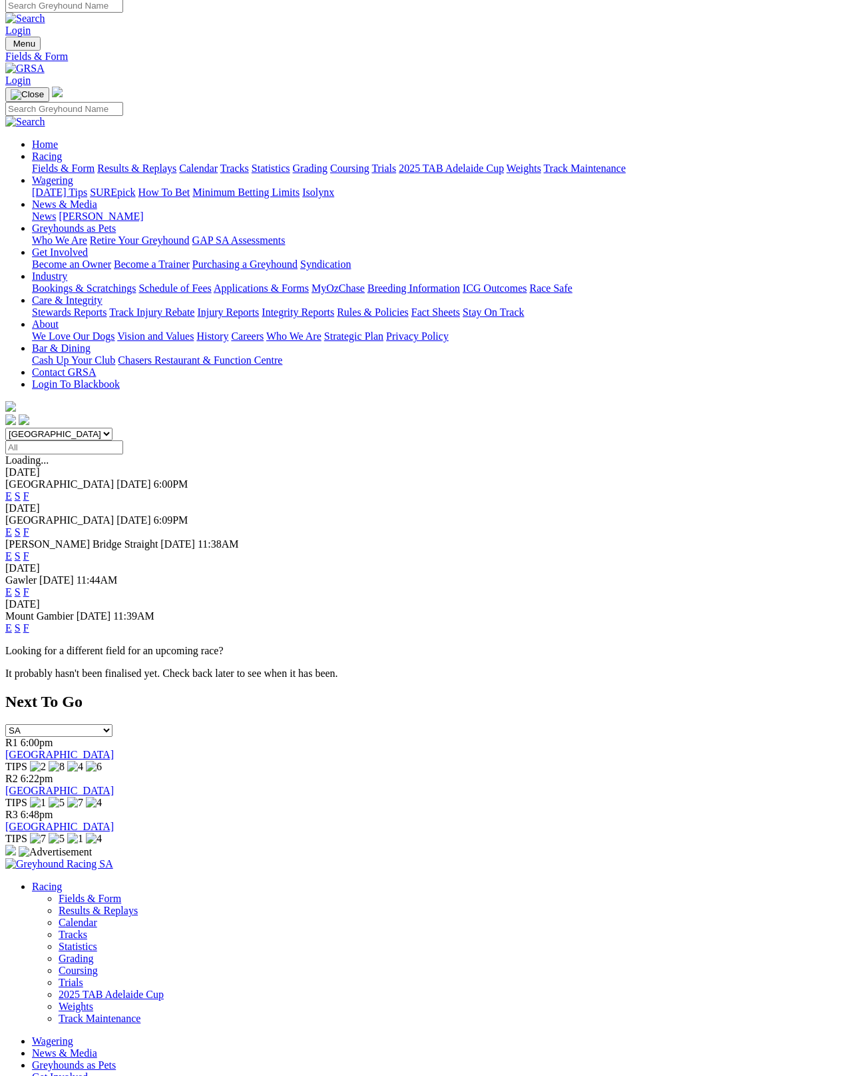
click at [113, 428] on select "South Australia New South Wales Northern Territory Queensland Tasmania Victoria…" at bounding box center [58, 434] width 107 height 13
select select "NSW"
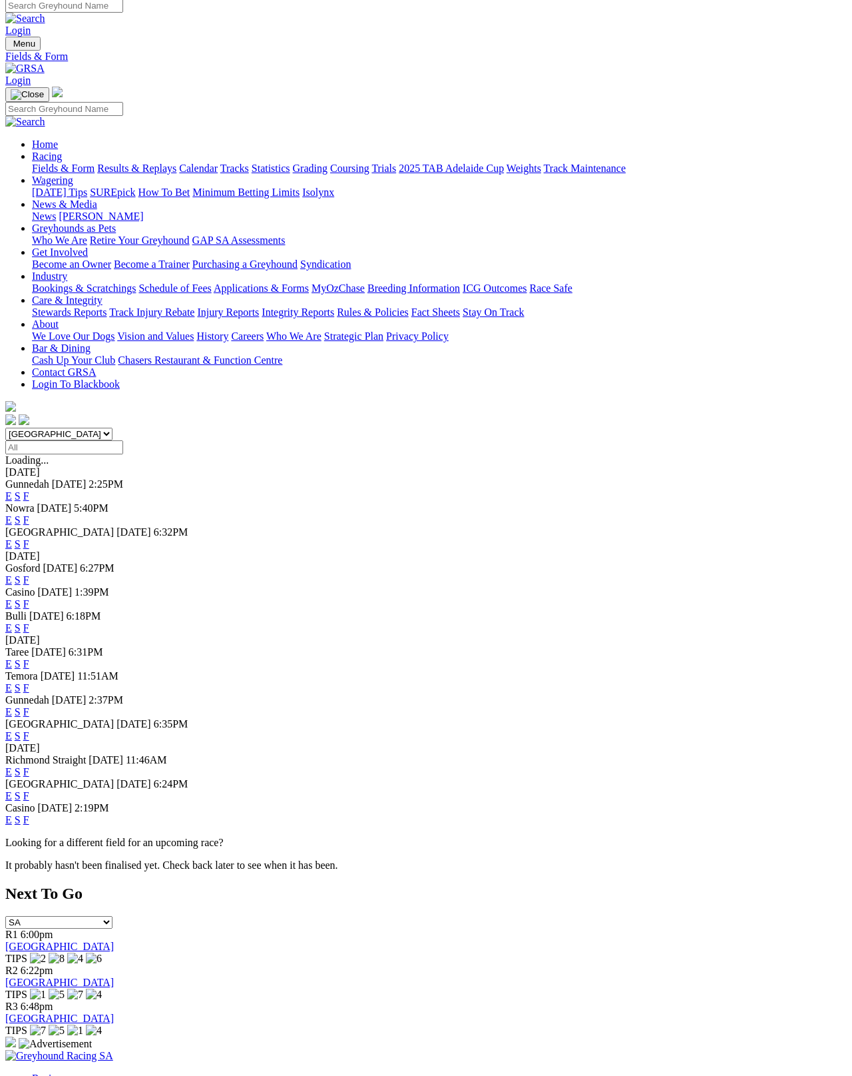
click at [29, 682] on link "F" at bounding box center [26, 687] width 6 height 11
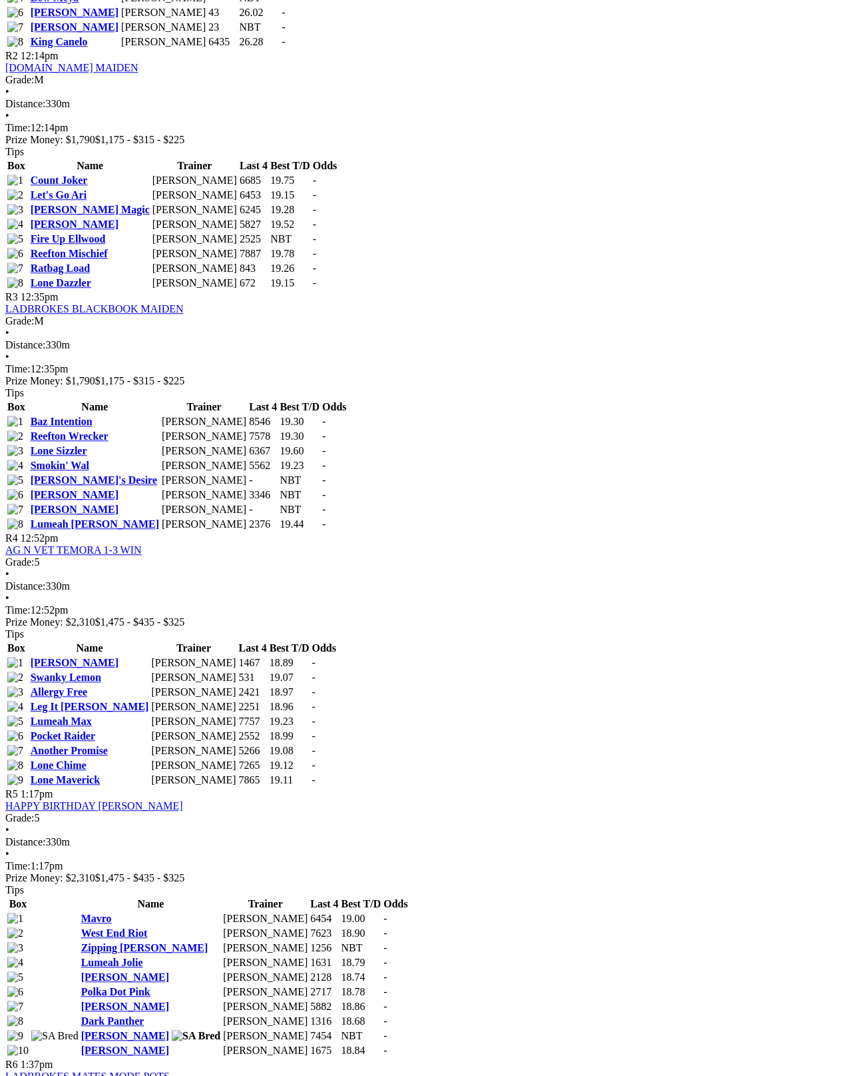
scroll to position [882, 0]
